Goal: Book appointment/travel/reservation

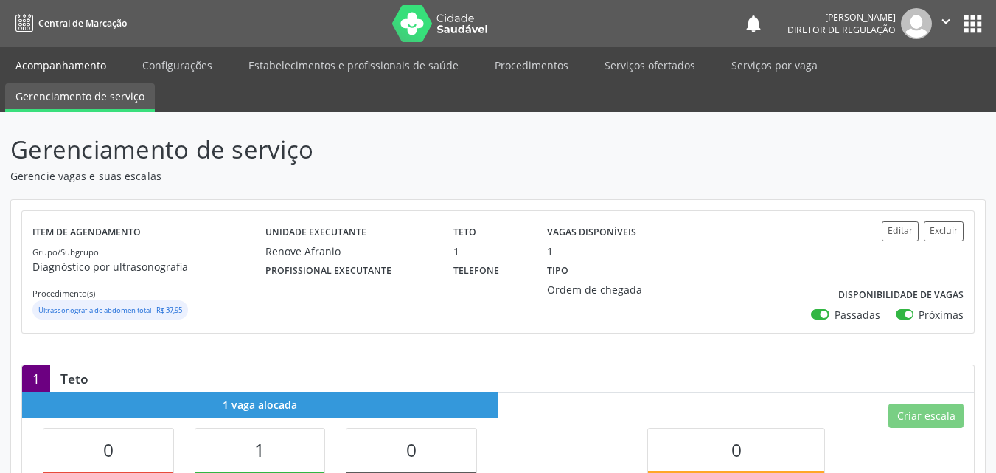
click at [95, 69] on link "Acompanhamento" at bounding box center [60, 65] width 111 height 26
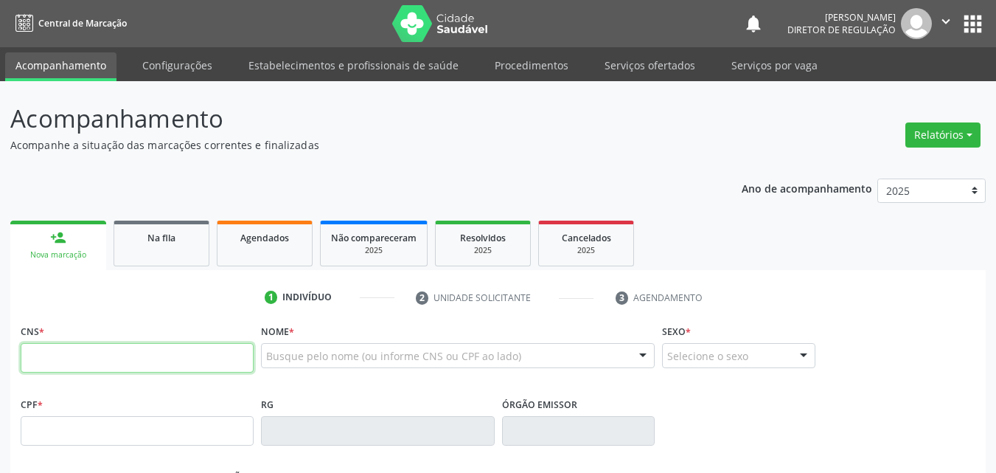
click at [122, 361] on input "text" at bounding box center [137, 357] width 233 height 29
type input "708 0053 8093 5222"
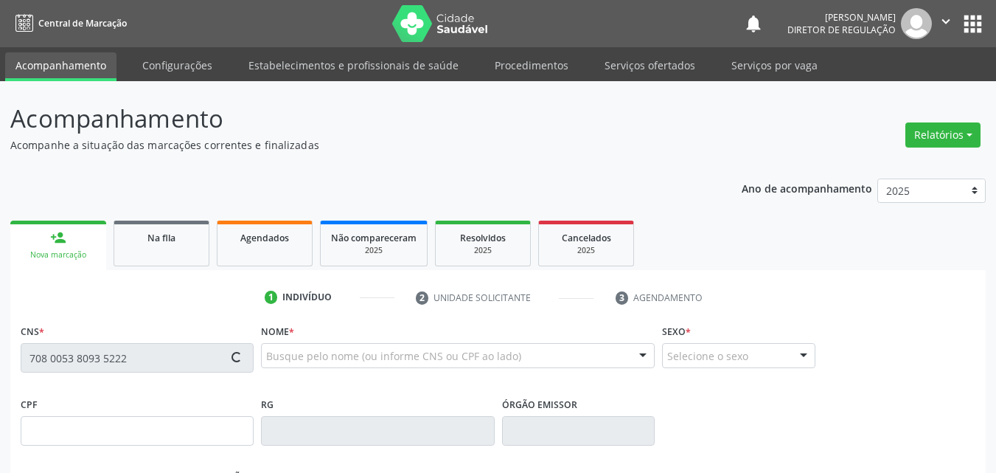
type input "040.586.614-37"
type input "[DATE]"
type input "[PERSON_NAME]"
type input "[PHONE_NUMBER]"
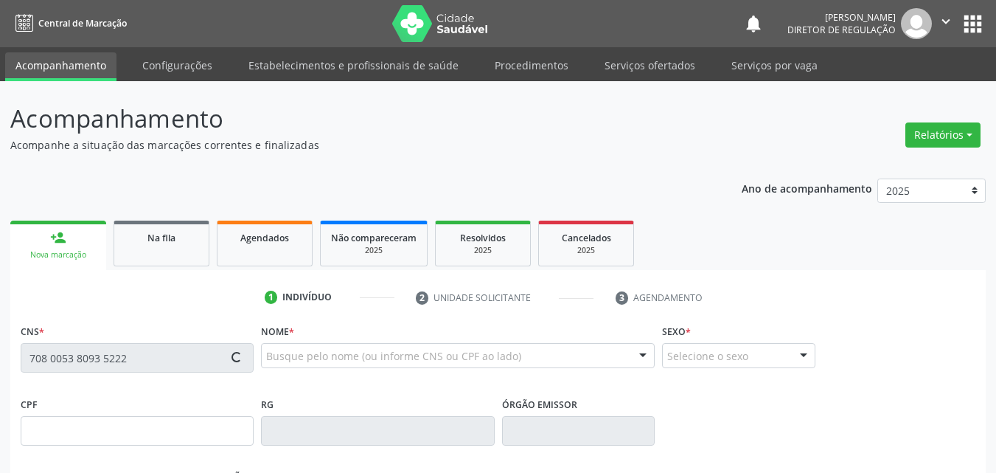
type input "526.040.044-53"
type input "S/N"
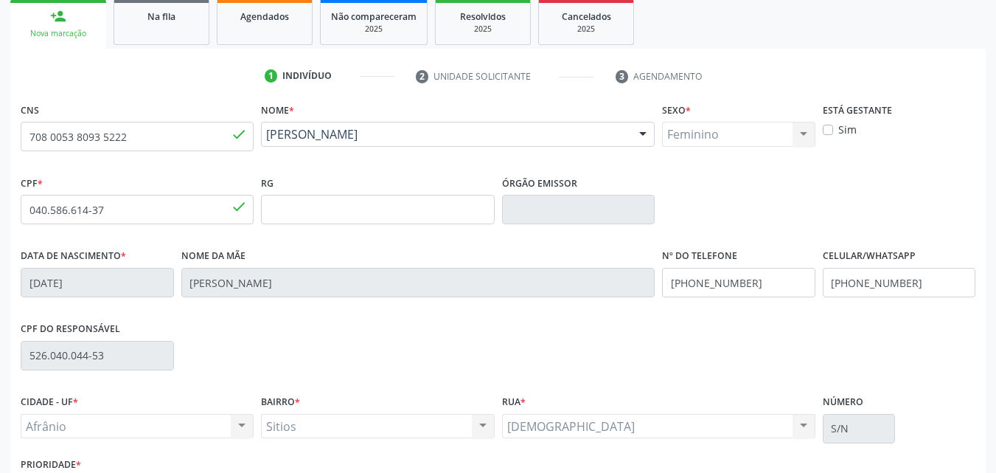
scroll to position [327, 0]
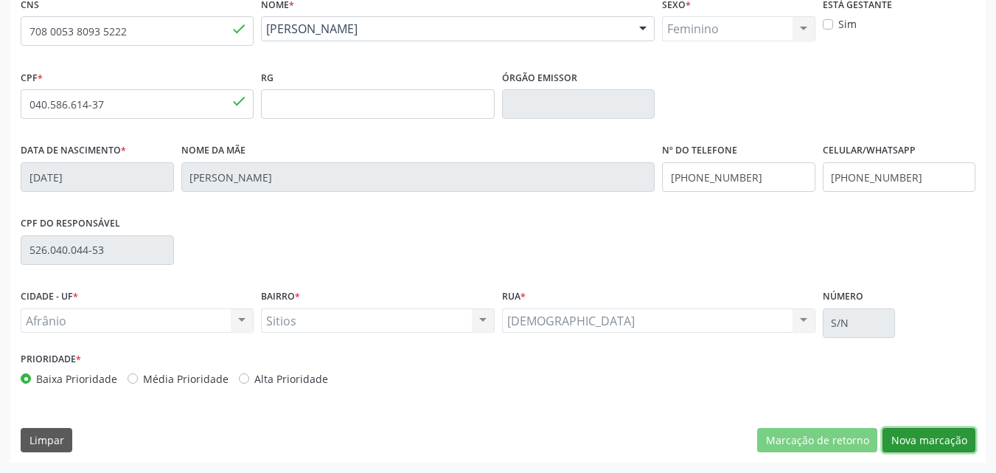
click at [945, 439] on button "Nova marcação" at bounding box center [929, 440] width 93 height 25
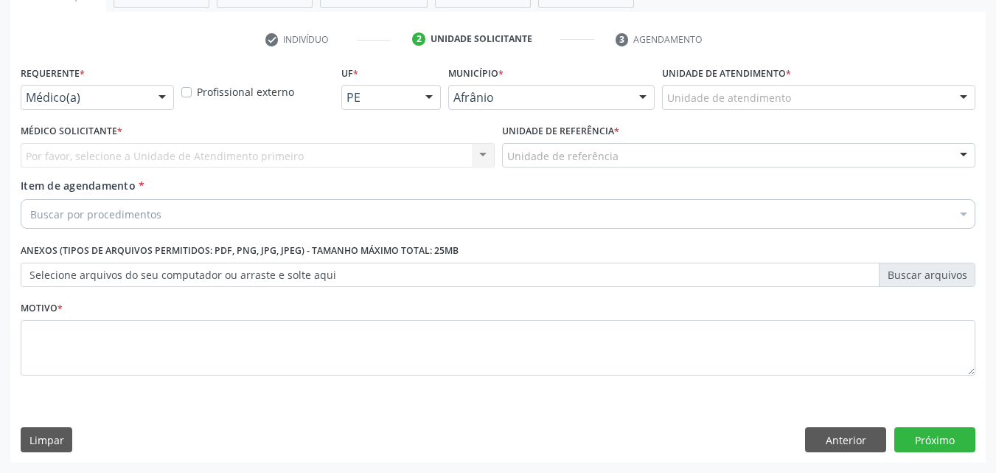
scroll to position [258, 0]
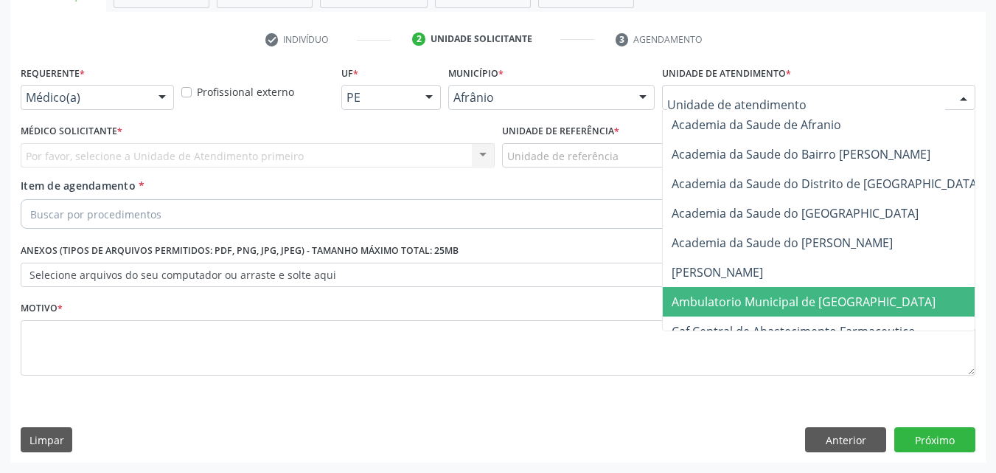
click at [780, 303] on span "Ambulatorio Municipal de [GEOGRAPHIC_DATA]" at bounding box center [804, 301] width 264 height 16
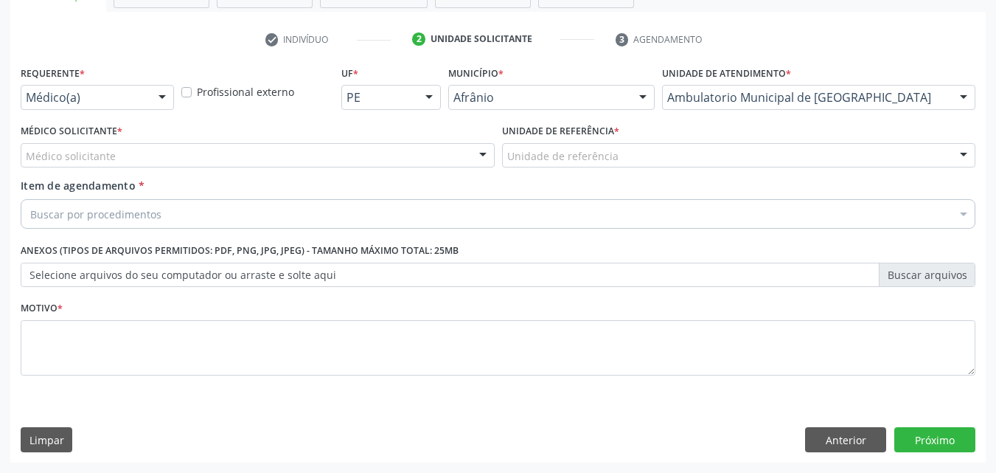
click at [622, 155] on div "Unidade de referência" at bounding box center [739, 155] width 474 height 25
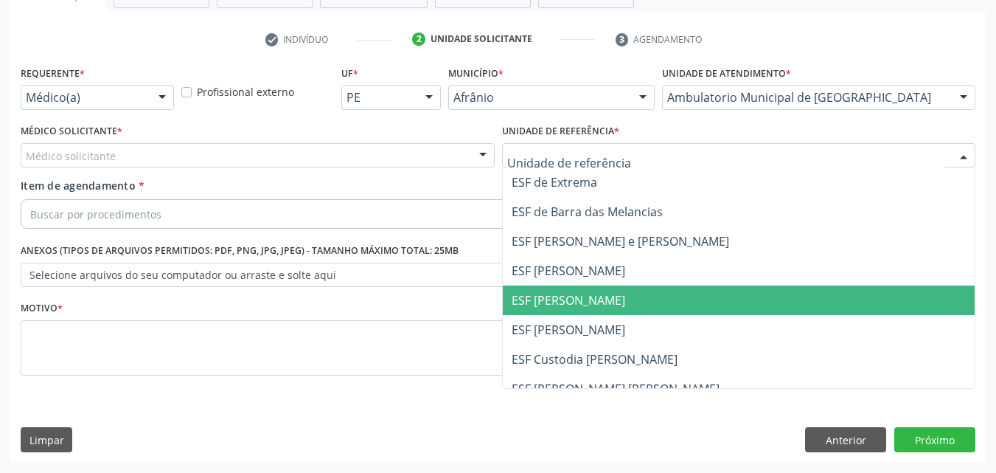
click at [647, 300] on span "ESF [PERSON_NAME]" at bounding box center [739, 299] width 473 height 29
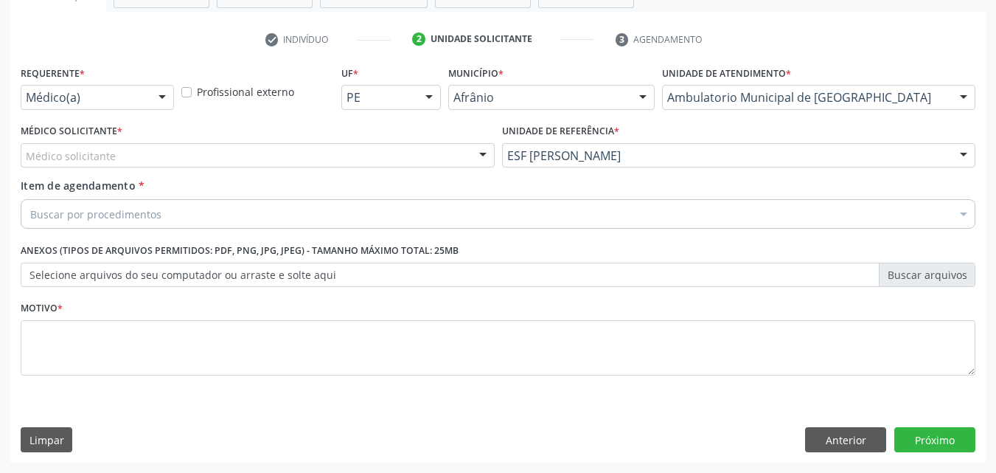
click at [420, 151] on div "Médico solicitante" at bounding box center [258, 155] width 474 height 25
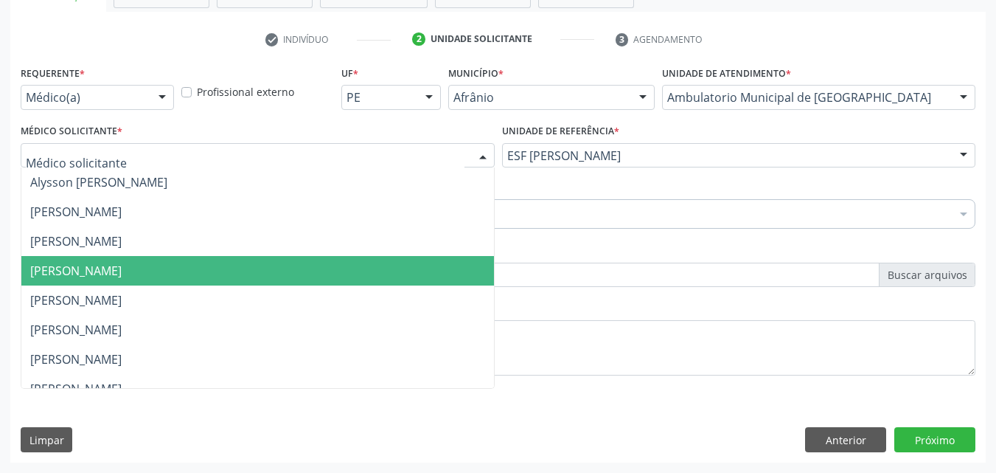
click at [376, 260] on span "[PERSON_NAME]" at bounding box center [257, 270] width 473 height 29
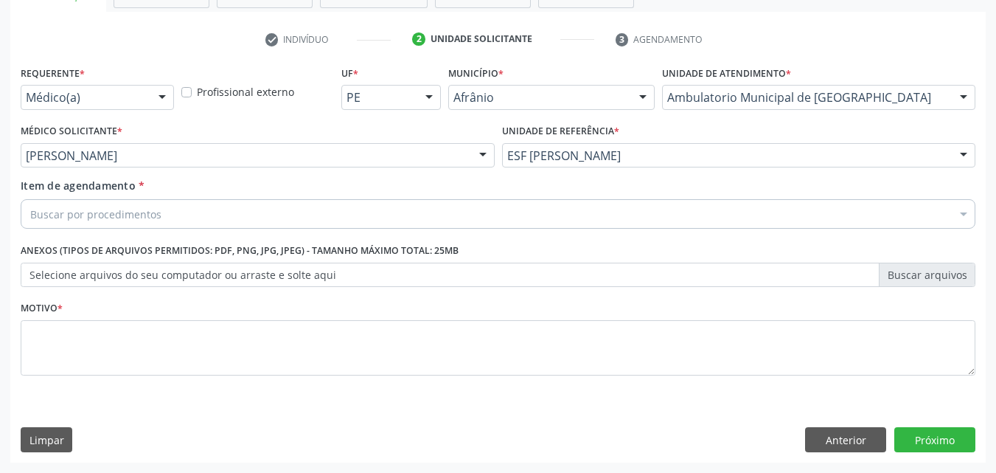
click at [302, 211] on div "Buscar por procedimentos" at bounding box center [498, 213] width 955 height 29
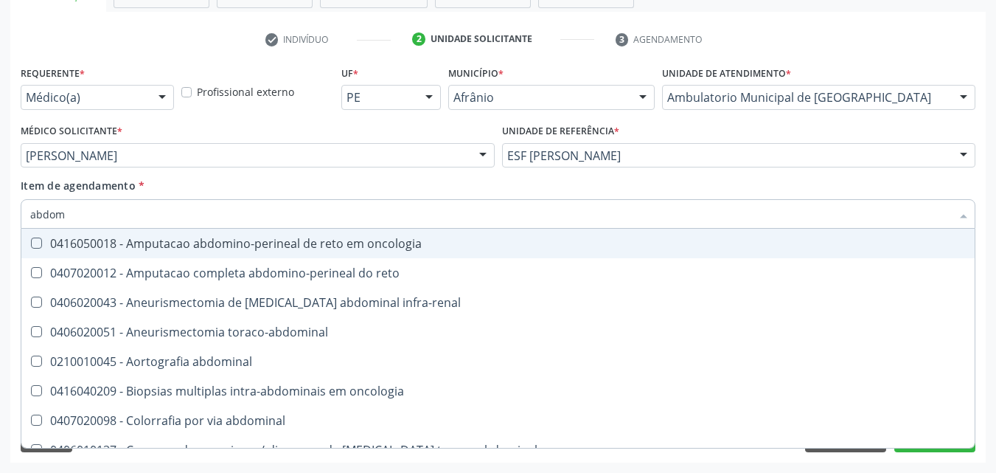
type input "abdome"
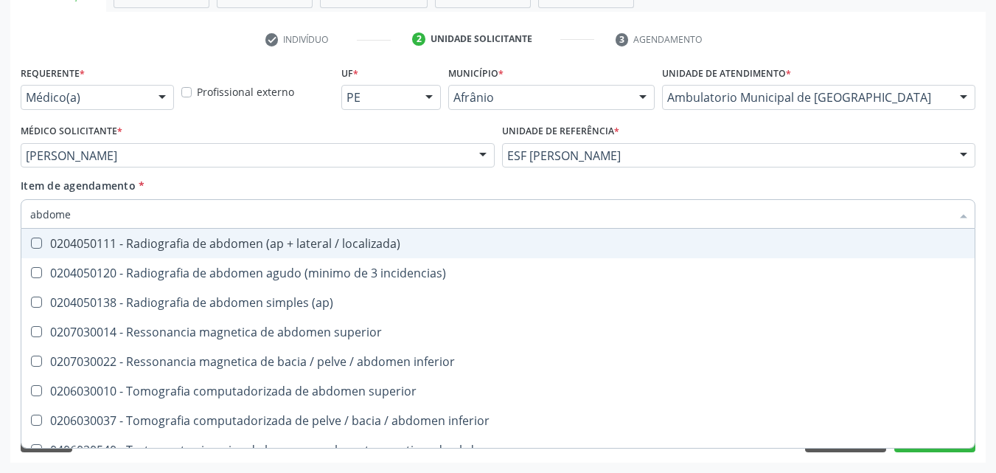
scroll to position [76, 0]
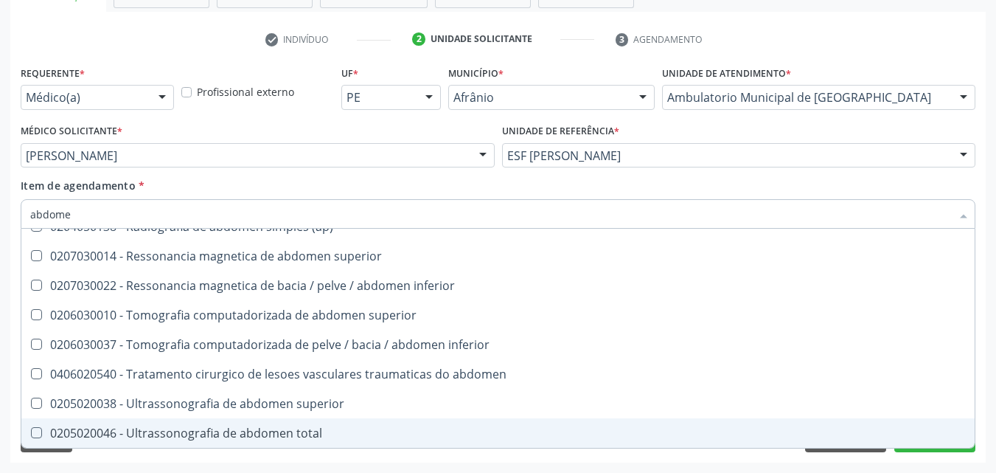
click at [301, 430] on div "0205020046 - Ultrassonografia de abdomen total" at bounding box center [498, 433] width 936 height 12
checkbox total "true"
click at [922, 450] on button "Próximo" at bounding box center [934, 439] width 81 height 25
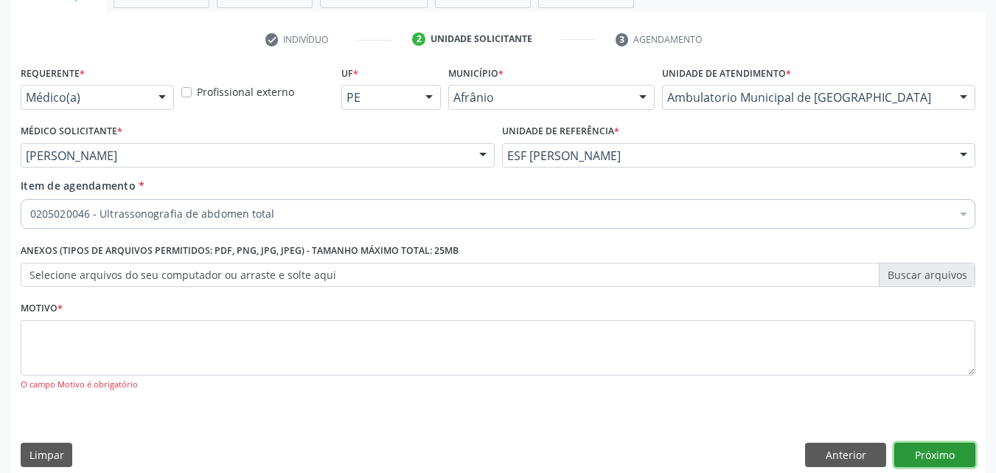
scroll to position [0, 0]
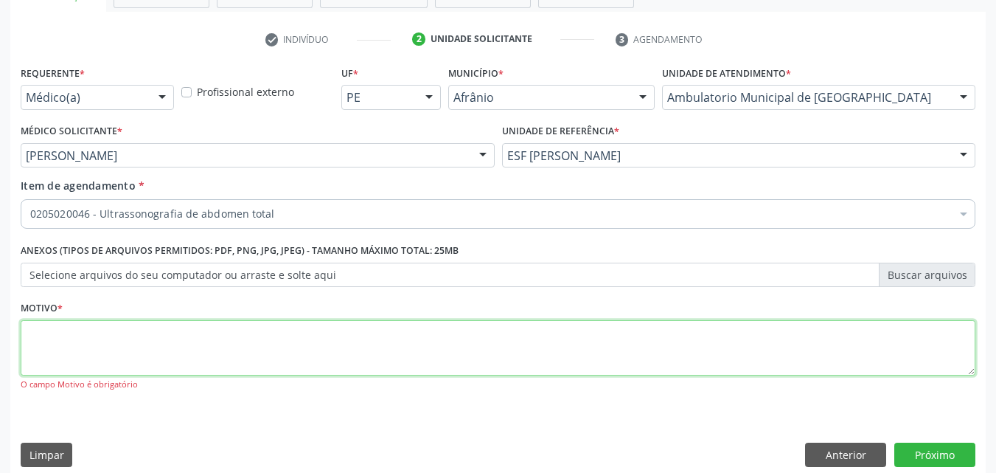
click at [211, 329] on textarea at bounding box center [498, 348] width 955 height 56
type textarea "w"
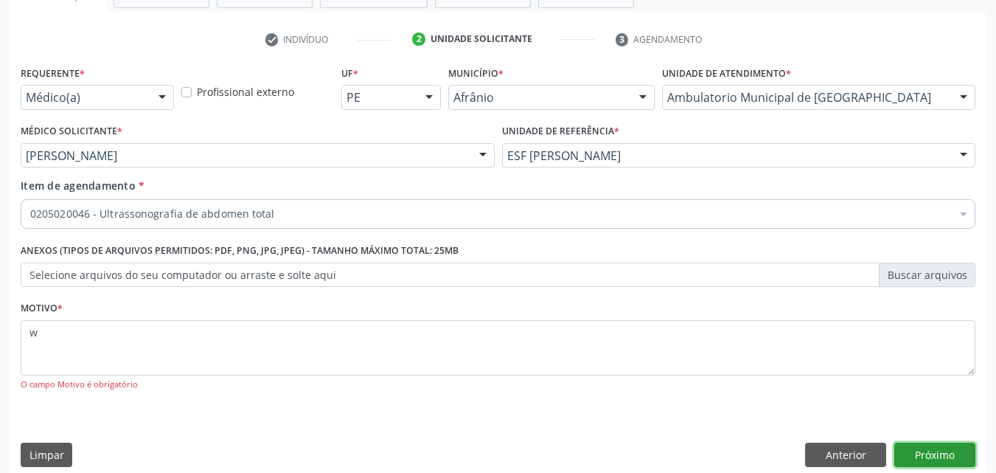
click at [930, 453] on button "Próximo" at bounding box center [934, 454] width 81 height 25
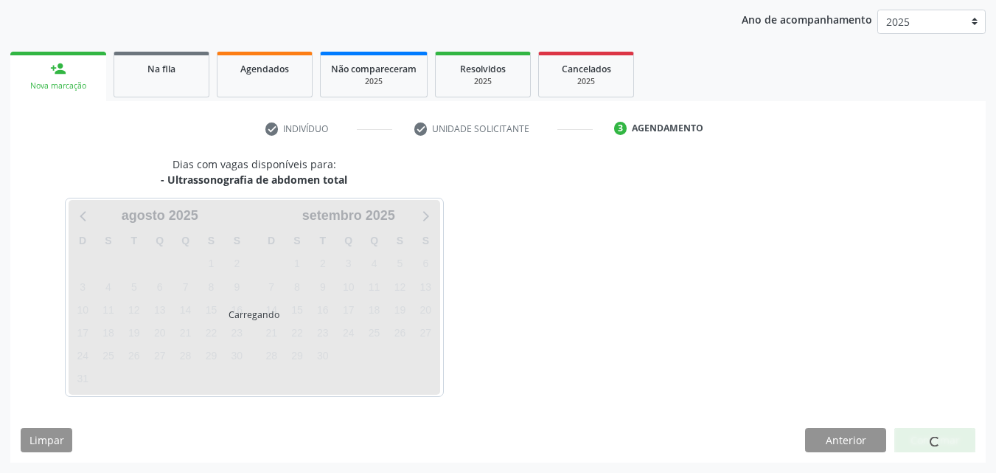
scroll to position [169, 0]
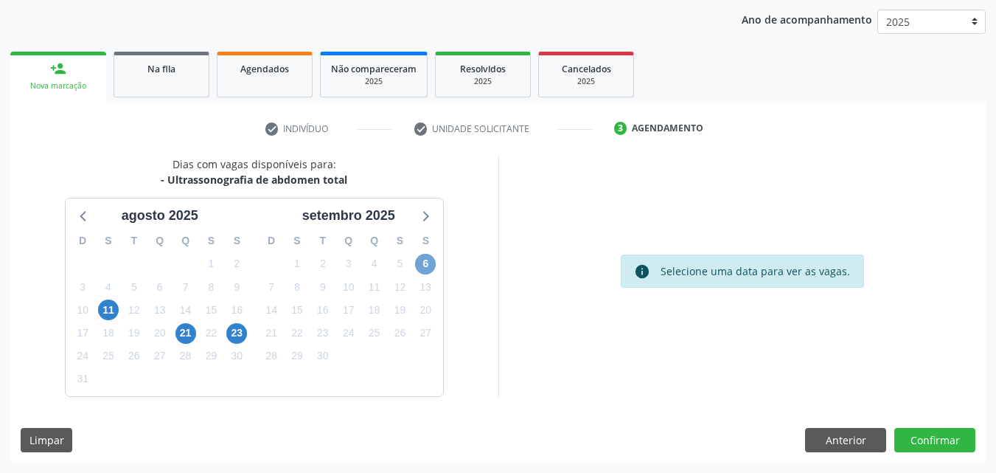
click at [427, 265] on span "6" at bounding box center [425, 264] width 21 height 21
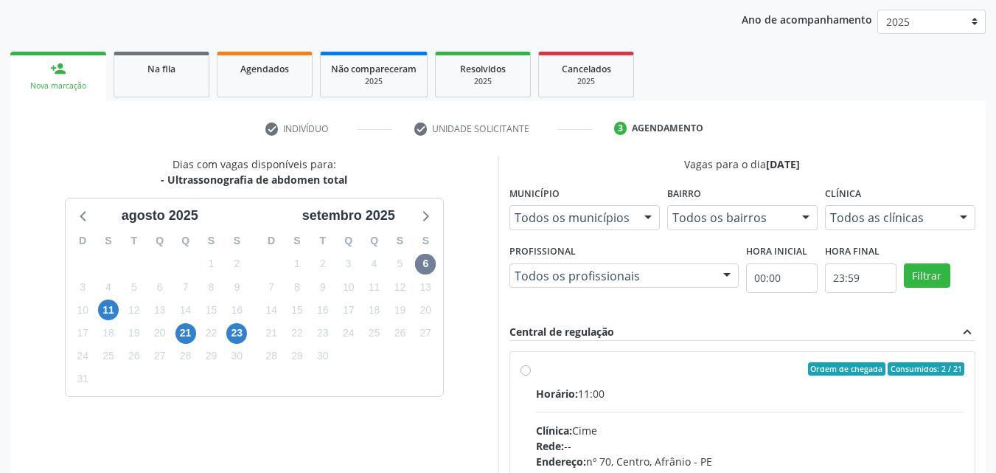
click at [571, 371] on div "Ordem de chegada Consumidos: 2 / 21" at bounding box center [750, 368] width 429 height 13
click at [531, 371] on input "Ordem de chegada Consumidos: 2 / 21 Horário: 11:00 Clínica: Cime Rede: -- Ender…" at bounding box center [526, 368] width 10 height 13
radio input "true"
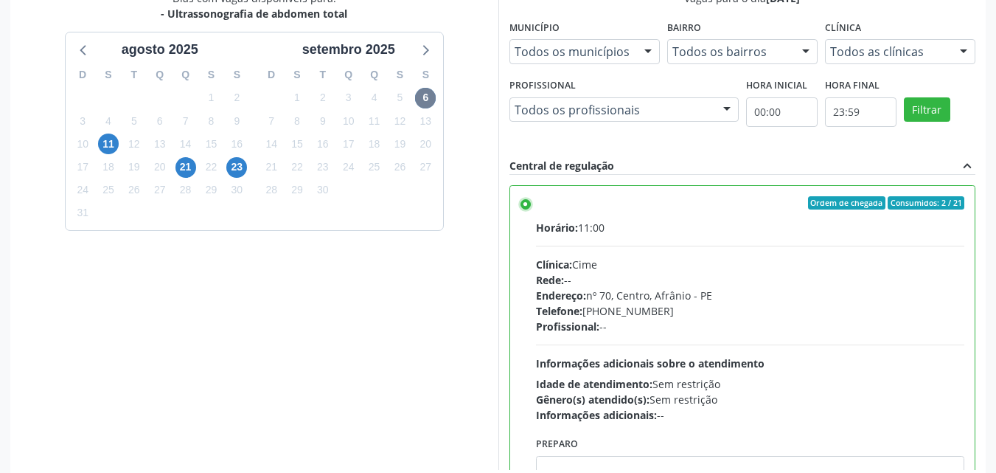
scroll to position [261, 0]
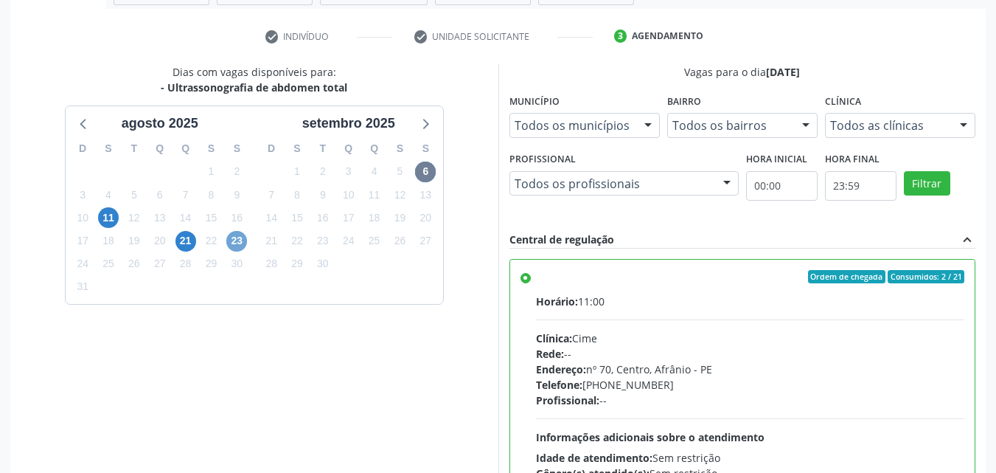
click at [235, 242] on span "23" at bounding box center [236, 241] width 21 height 21
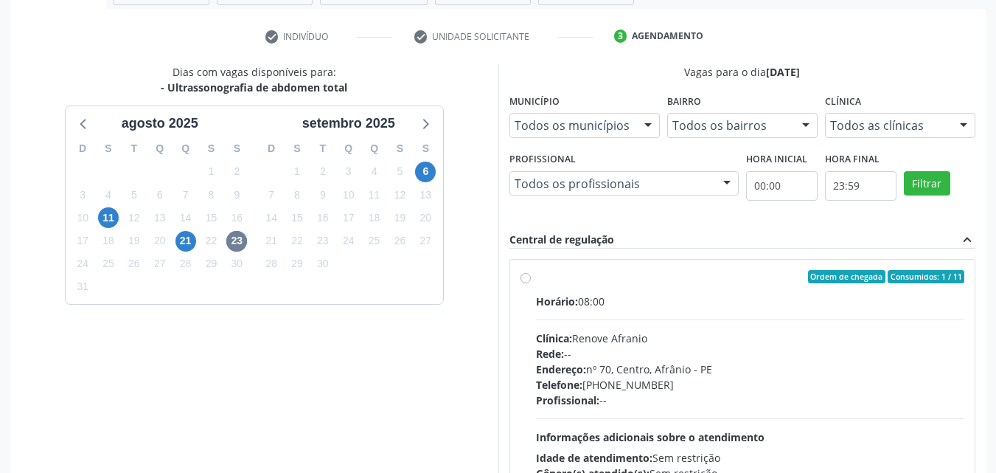
click at [536, 280] on label "Ordem de chegada Consumidos: 1 / 11 Horário: 08:00 Clínica: Renove Afranio Rede…" at bounding box center [750, 383] width 429 height 226
click at [525, 280] on input "Ordem de chegada Consumidos: 1 / 11 Horário: 08:00 Clínica: Renove Afranio Rede…" at bounding box center [526, 276] width 10 height 13
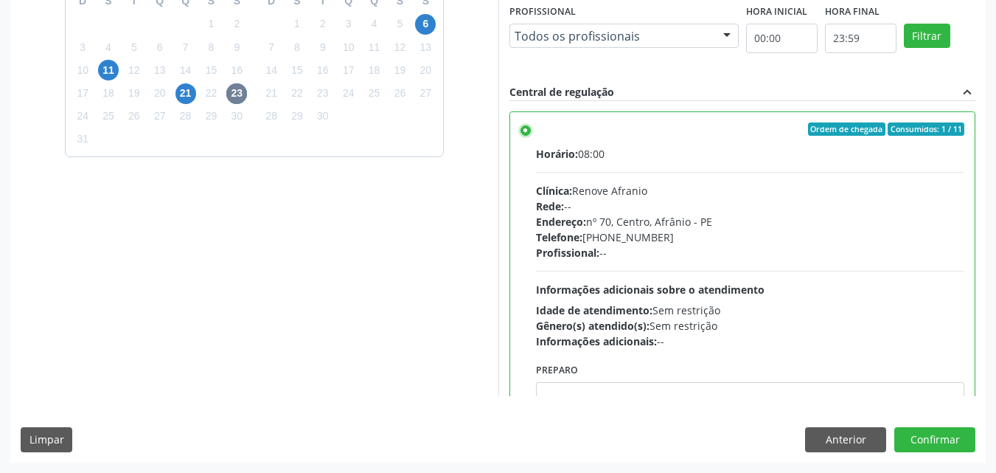
scroll to position [221, 0]
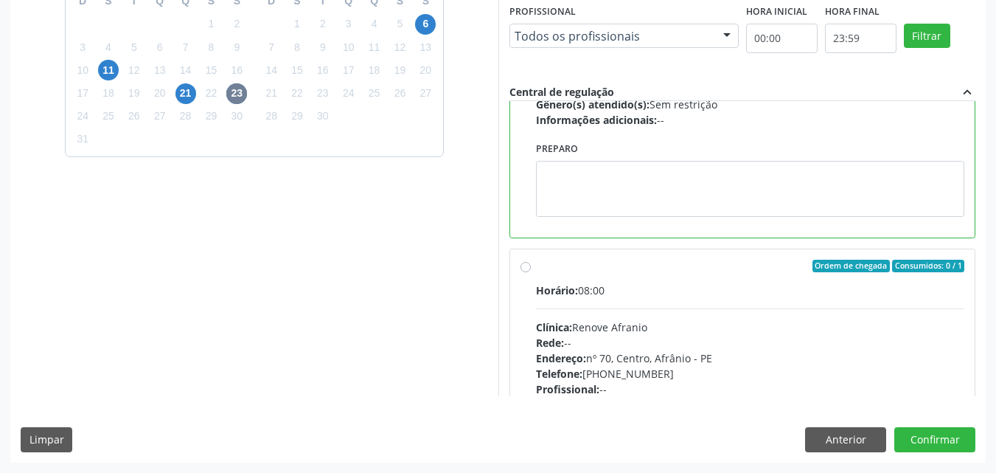
click at [536, 265] on label "Ordem de chegada Consumidos: 0 / 1 Horário: 08:00 Clínica: Renove Afranio Rede:…" at bounding box center [750, 373] width 429 height 226
click at [528, 265] on input "Ordem de chegada Consumidos: 0 / 1 Horário: 08:00 Clínica: Renove Afranio Rede:…" at bounding box center [526, 266] width 10 height 13
radio input "false"
radio input "true"
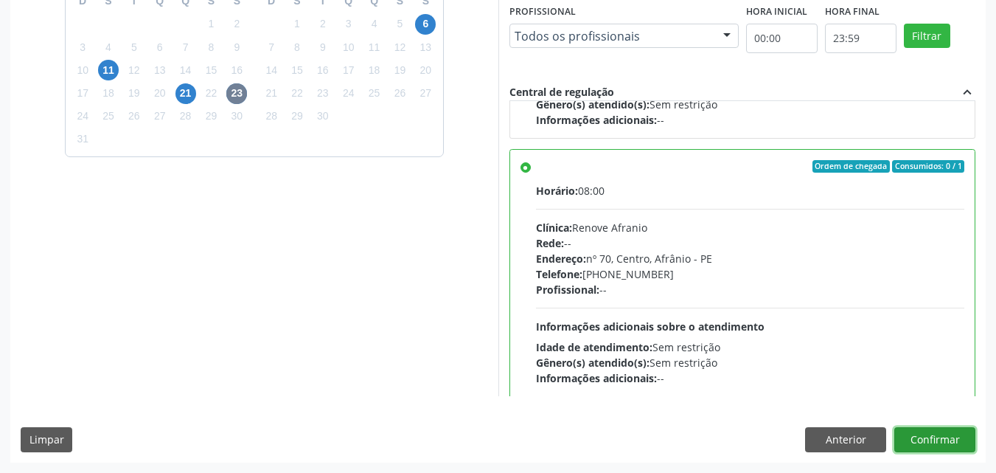
click at [941, 437] on button "Confirmar" at bounding box center [934, 439] width 81 height 25
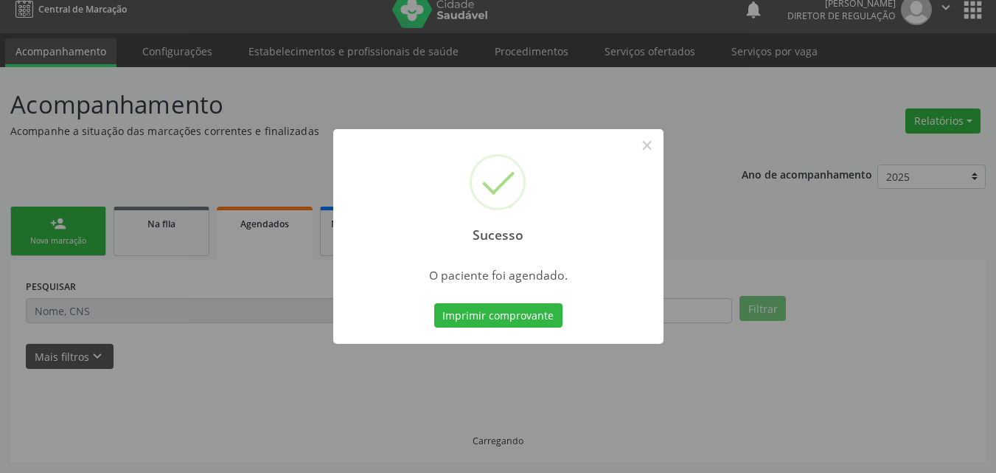
scroll to position [14, 0]
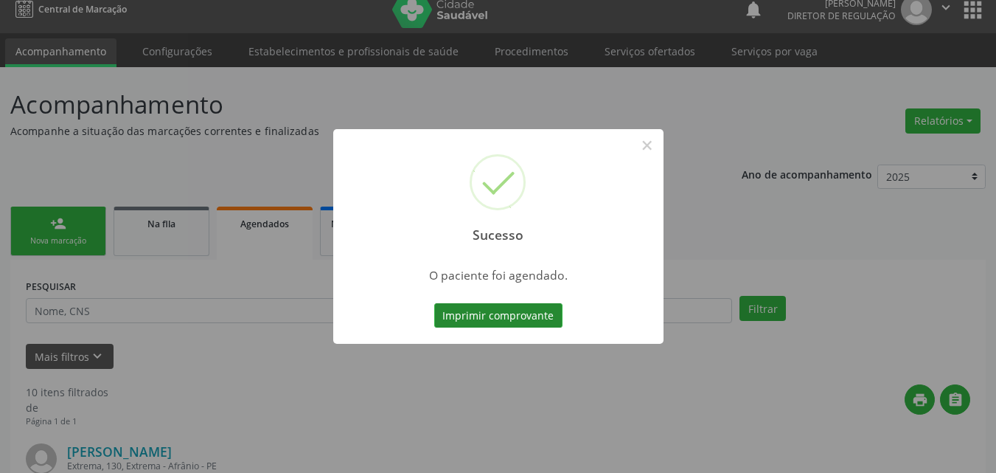
click at [529, 316] on button "Imprimir comprovante" at bounding box center [498, 315] width 128 height 25
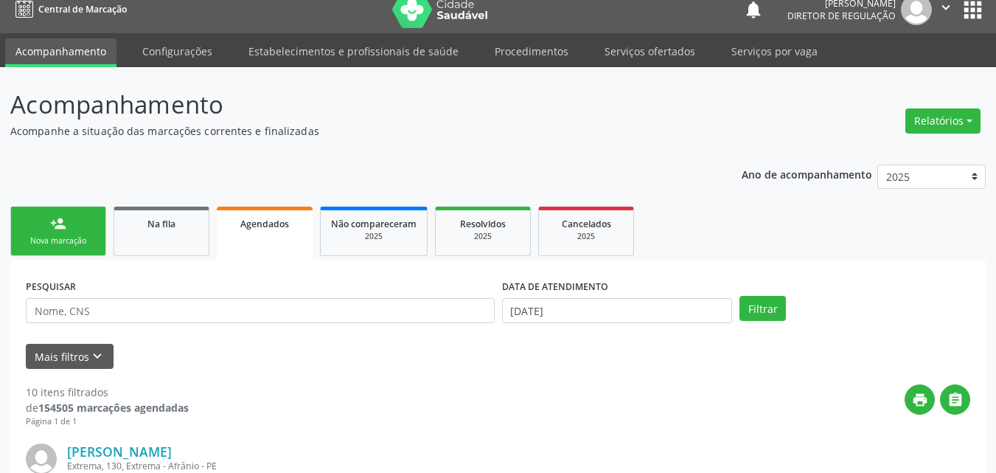
click at [81, 242] on div "Nova marcação" at bounding box center [58, 240] width 74 height 11
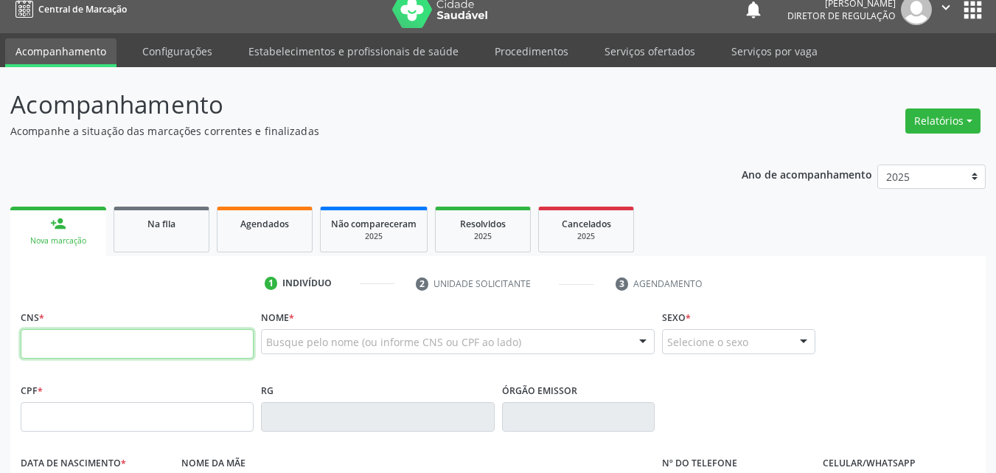
click at [192, 349] on input "text" at bounding box center [137, 343] width 233 height 29
click at [172, 226] on span "Na fila" at bounding box center [161, 224] width 28 height 13
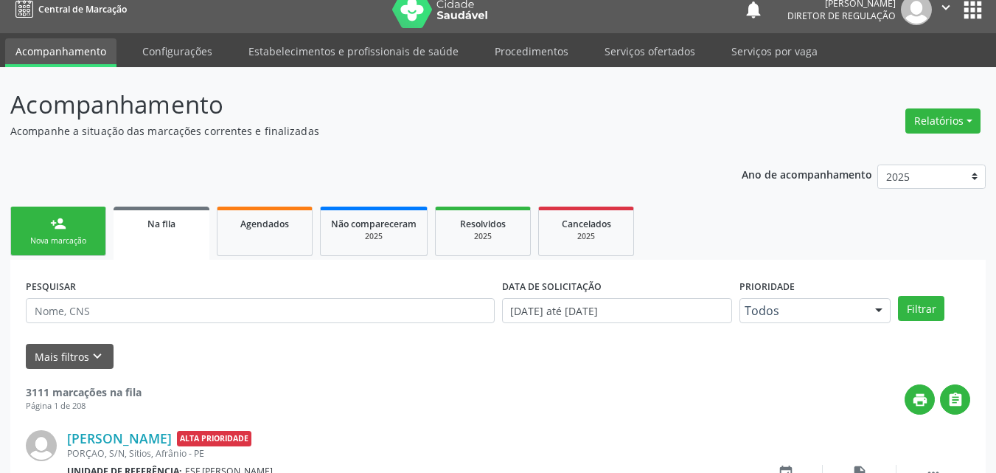
click at [169, 221] on span "Na fila" at bounding box center [161, 224] width 28 height 13
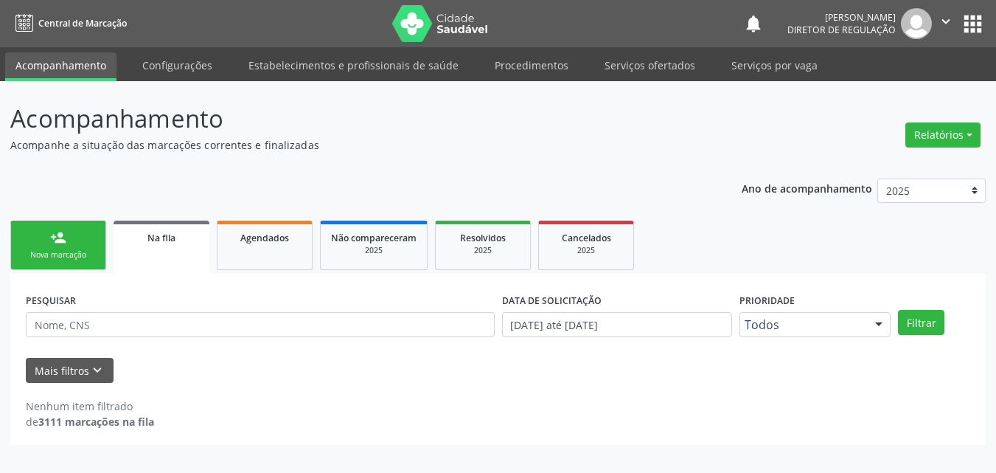
scroll to position [0, 0]
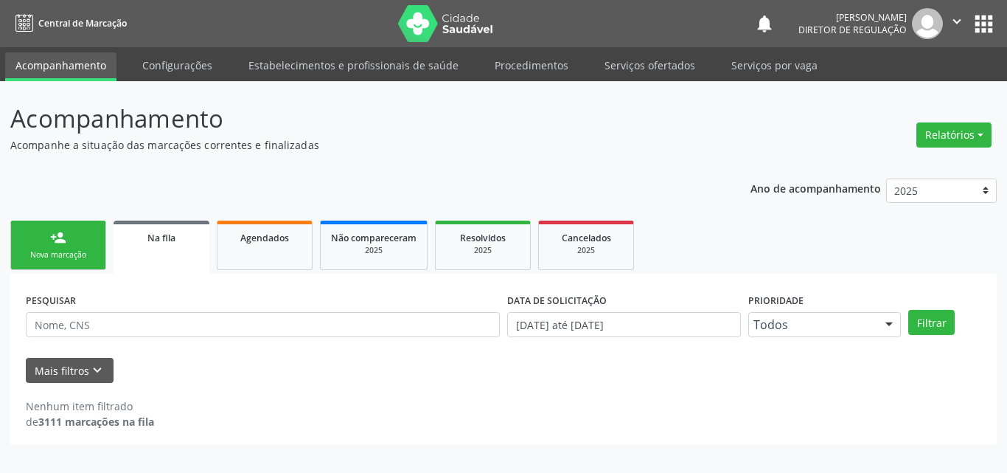
click at [66, 253] on div "Nova marcação" at bounding box center [58, 254] width 74 height 11
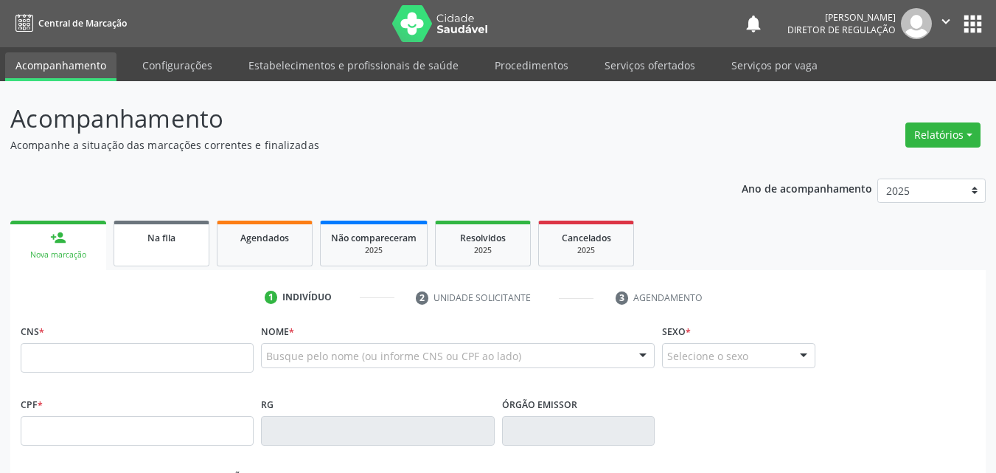
click at [148, 244] on div "Na fila" at bounding box center [162, 236] width 74 height 15
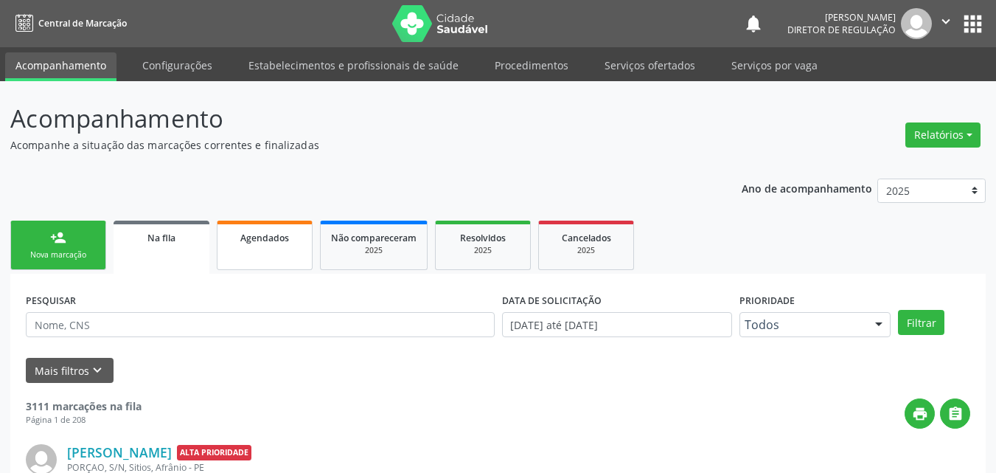
click at [271, 236] on span "Agendados" at bounding box center [264, 238] width 49 height 13
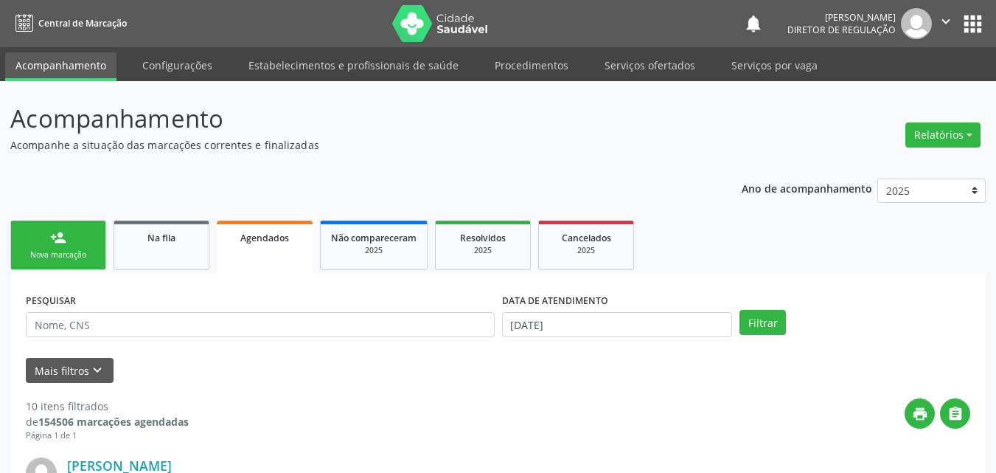
click at [68, 259] on div "Nova marcação" at bounding box center [58, 254] width 74 height 11
